Goal: Complete application form

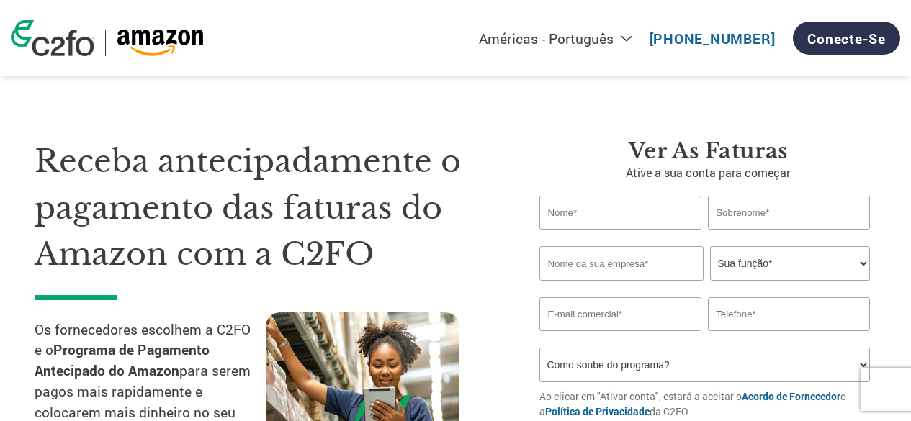
select select "pt"
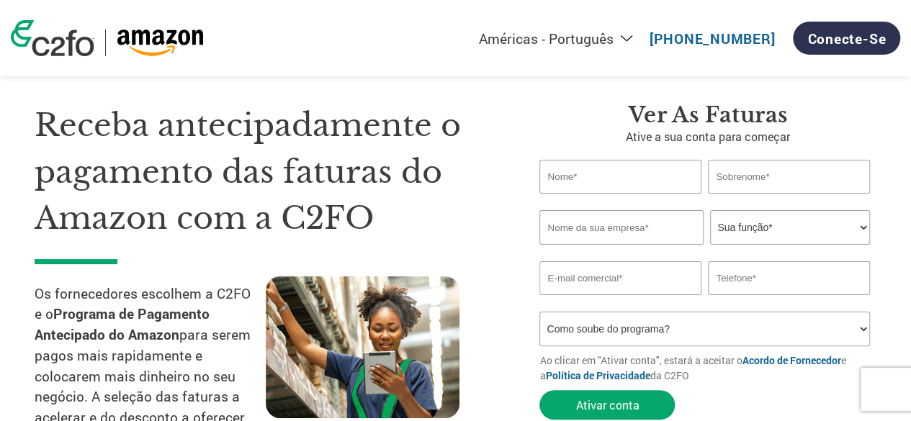
scroll to position [39, 0]
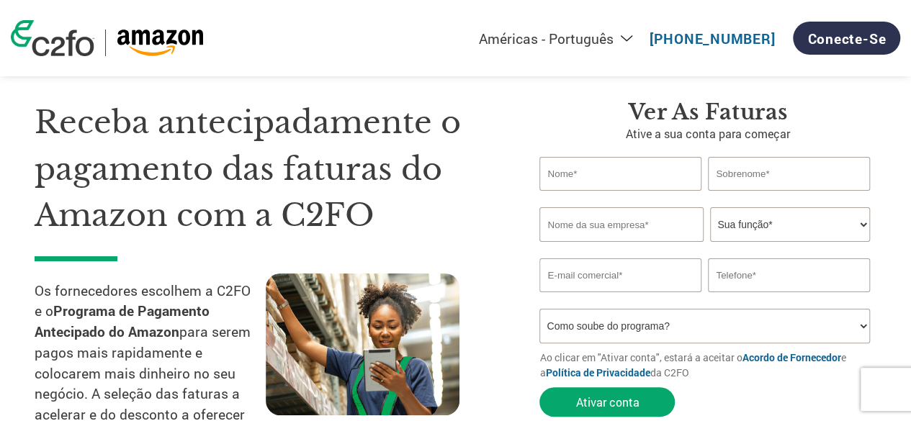
click at [864, 226] on select "Sua função* CFO Auditor Financeiro Gerente de Crédito Diretor Financeiro Tesour…" at bounding box center [789, 224] width 159 height 35
click at [586, 178] on input "text" at bounding box center [619, 174] width 161 height 34
type input "sanzio"
click at [730, 182] on input "text" at bounding box center [788, 174] width 161 height 34
type input "[PERSON_NAME]"
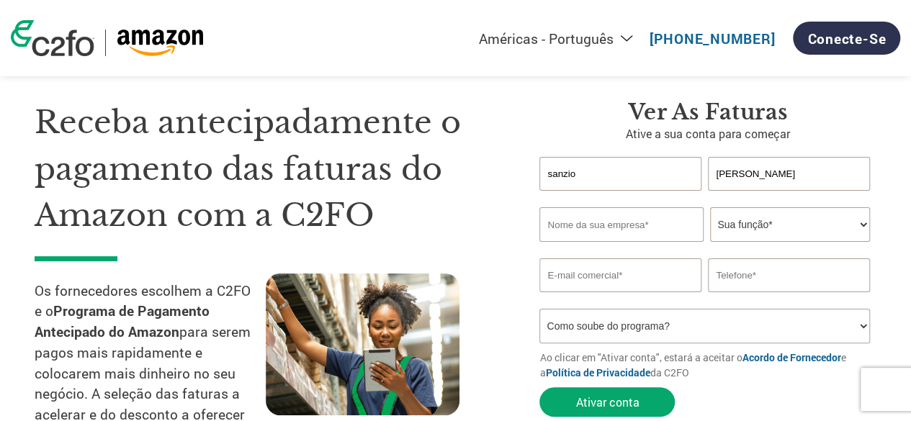
click at [615, 235] on input "text" at bounding box center [620, 224] width 163 height 35
type input "Vhita"
click at [739, 230] on select "Sua função* CFO Auditor Financeiro Gerente de Crédito Diretor Financeiro Tesour…" at bounding box center [789, 224] width 159 height 35
select select "CFO"
click at [710, 207] on select "Sua função* CFO Auditor Financeiro Gerente de Crédito Diretor Financeiro Tesour…" at bounding box center [789, 224] width 159 height 35
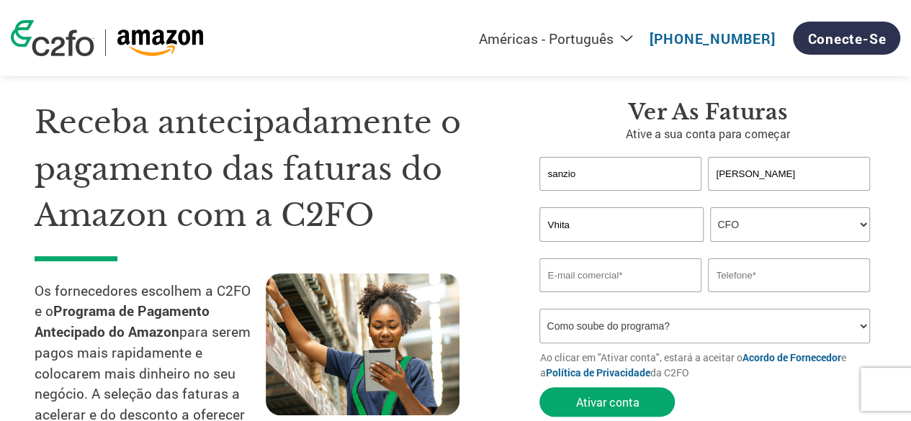
click at [616, 270] on input "email" at bounding box center [619, 275] width 161 height 34
type input "f"
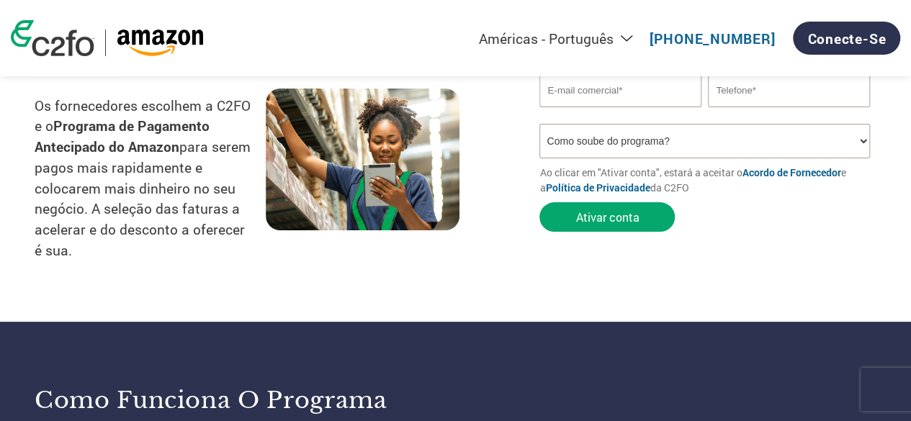
scroll to position [0, 0]
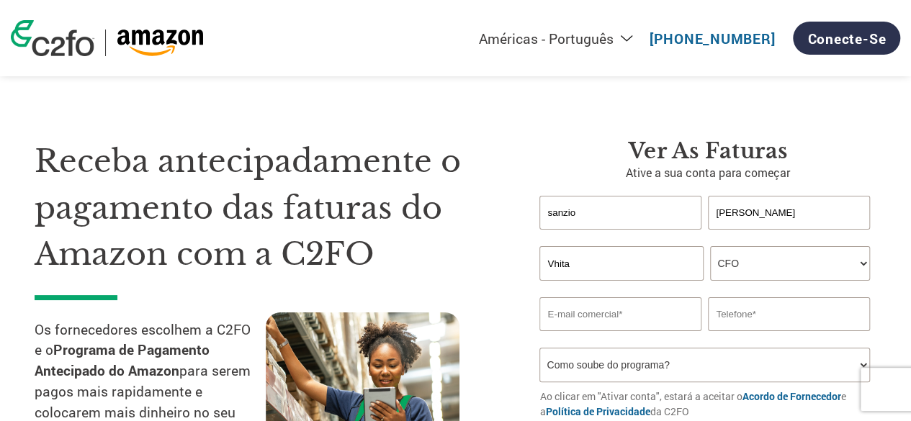
click at [798, 260] on select "Sua função* CFO Auditor Financeiro Gerente de Crédito Diretor Financeiro Tesour…" at bounding box center [789, 263] width 159 height 35
select select "TREASURER"
click at [710, 247] on select "Sua função* CFO Auditor Financeiro Gerente de Crédito Diretor Financeiro Tesour…" at bounding box center [789, 263] width 159 height 35
click at [635, 319] on input "email" at bounding box center [619, 314] width 161 height 34
type input "[EMAIL_ADDRESS][DOMAIN_NAME]"
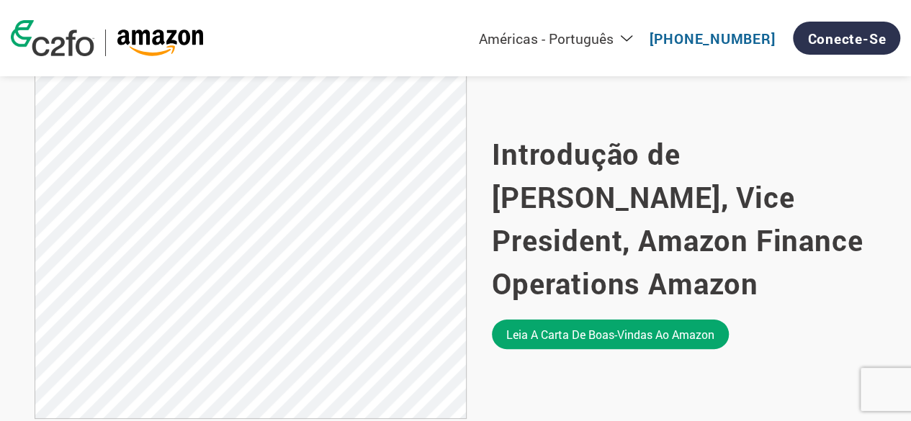
scroll to position [971, 0]
